Goal: Transaction & Acquisition: Purchase product/service

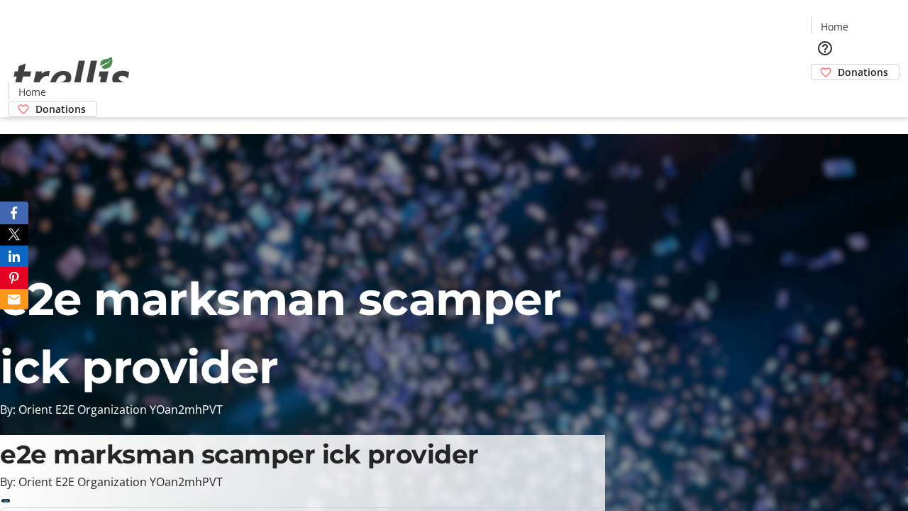
click at [838, 65] on span "Donations" at bounding box center [863, 72] width 50 height 15
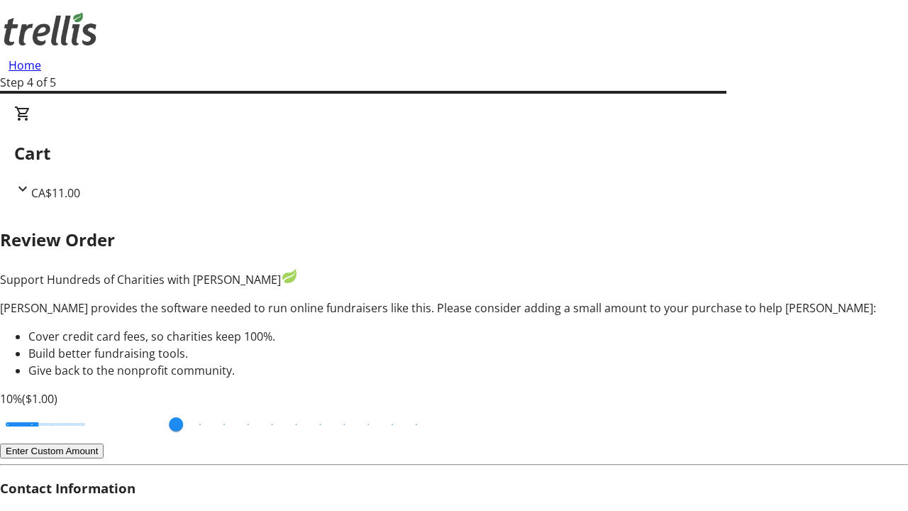
type input "20"
click at [100, 409] on input "Cover fees percentage" at bounding box center [45, 424] width 109 height 31
